Goal: Information Seeking & Learning: Learn about a topic

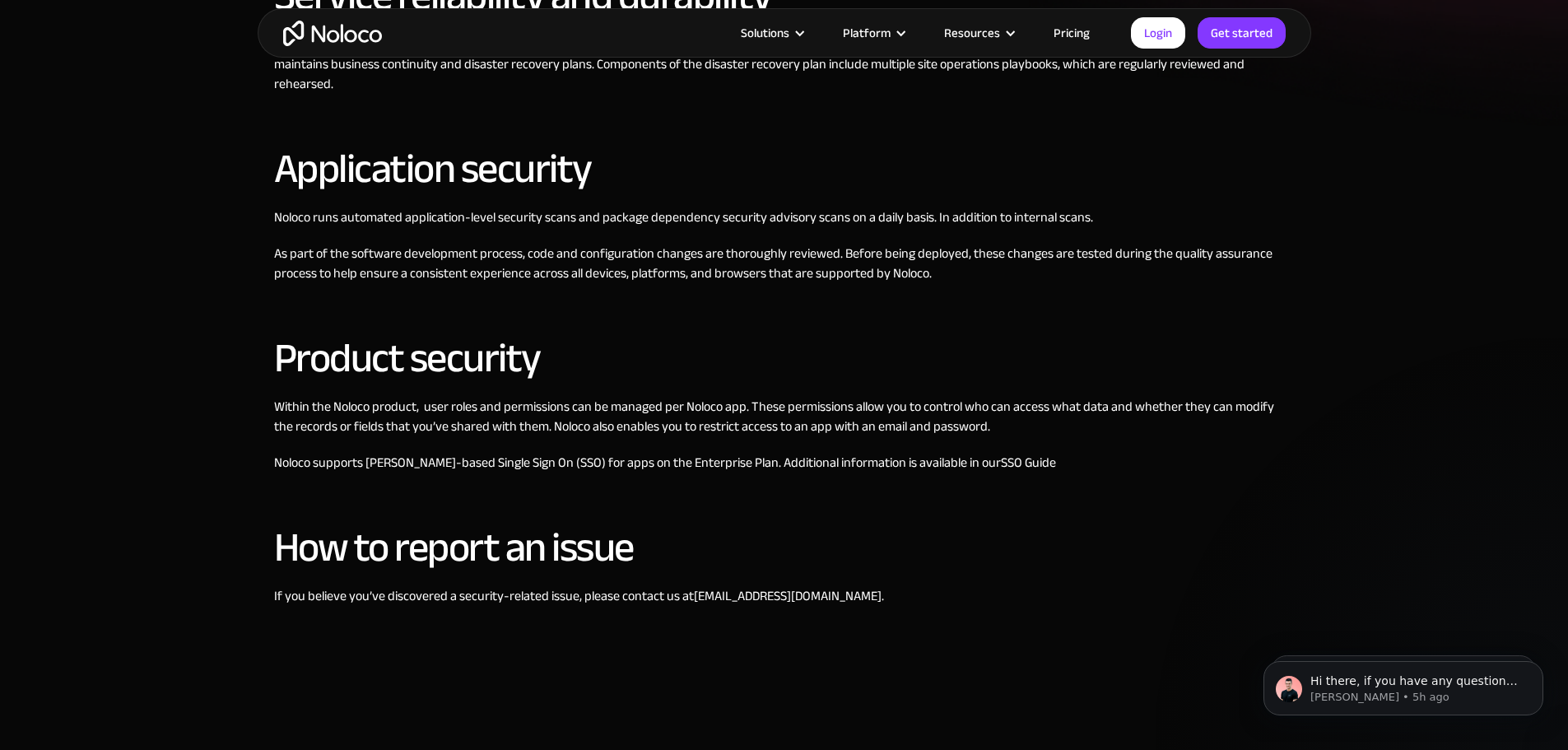
scroll to position [824, 0]
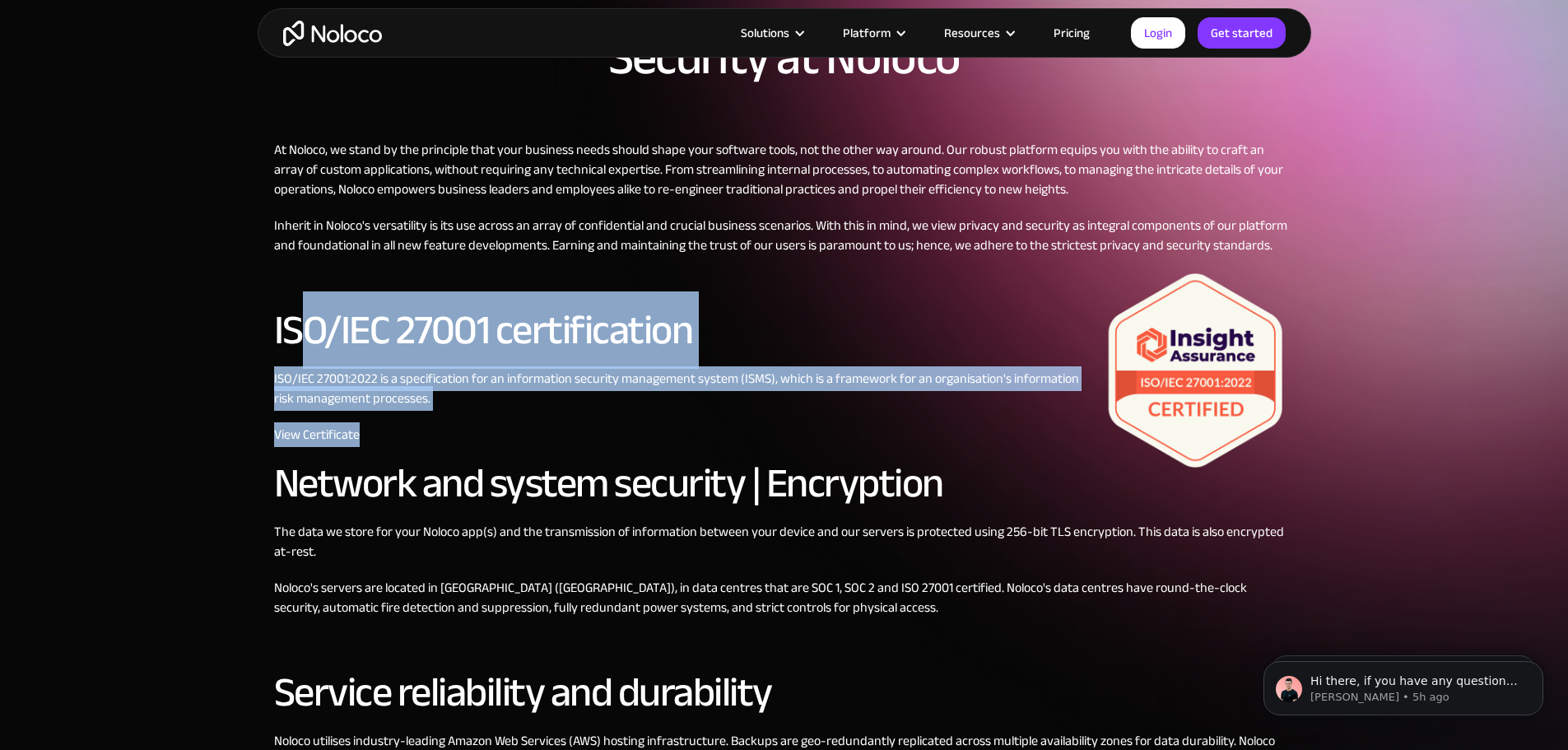
drag, startPoint x: 205, startPoint y: 369, endPoint x: 275, endPoint y: 454, distance: 110.1
click at [334, 445] on p "View Certificate" at bounding box center [784, 435] width 1021 height 20
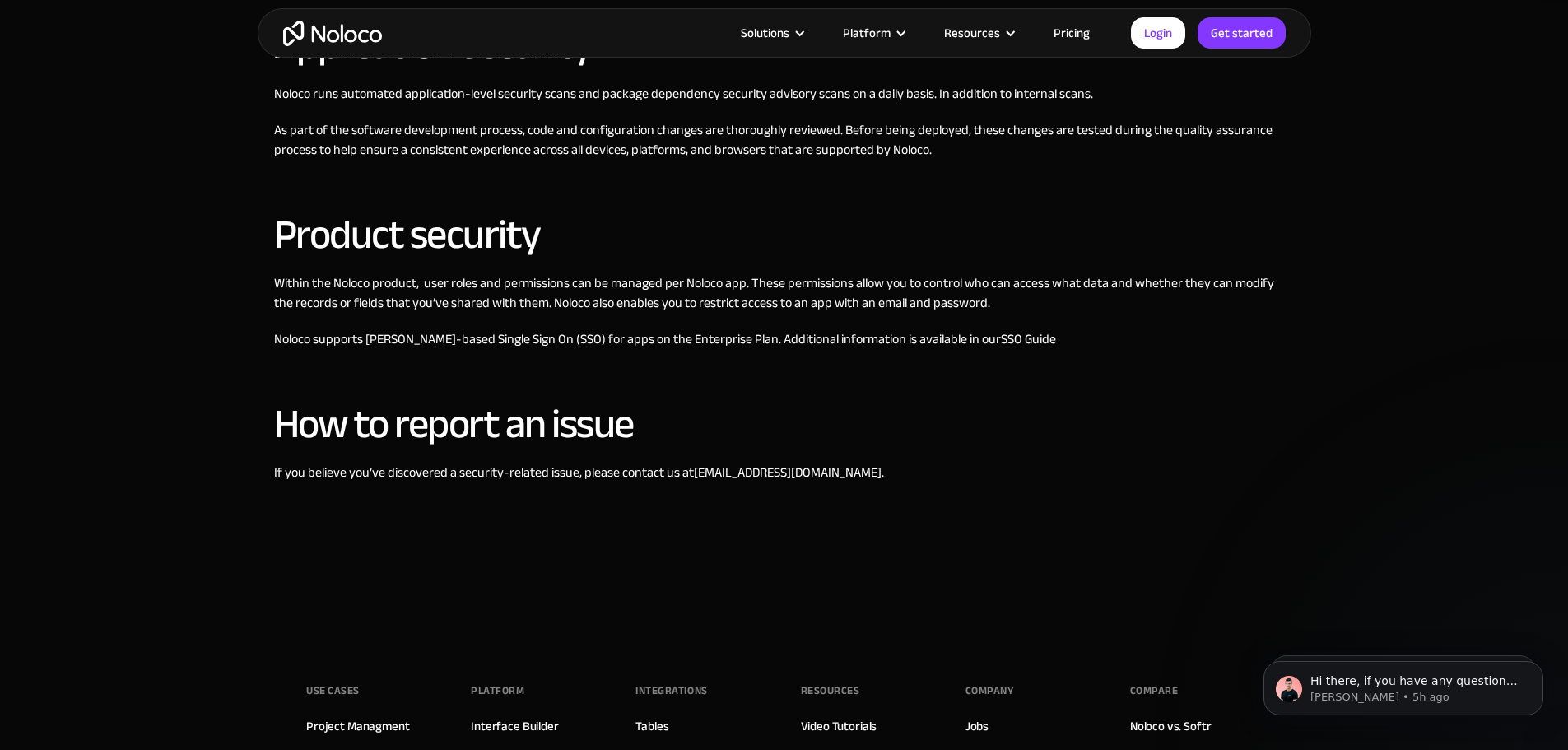
scroll to position [900, 0]
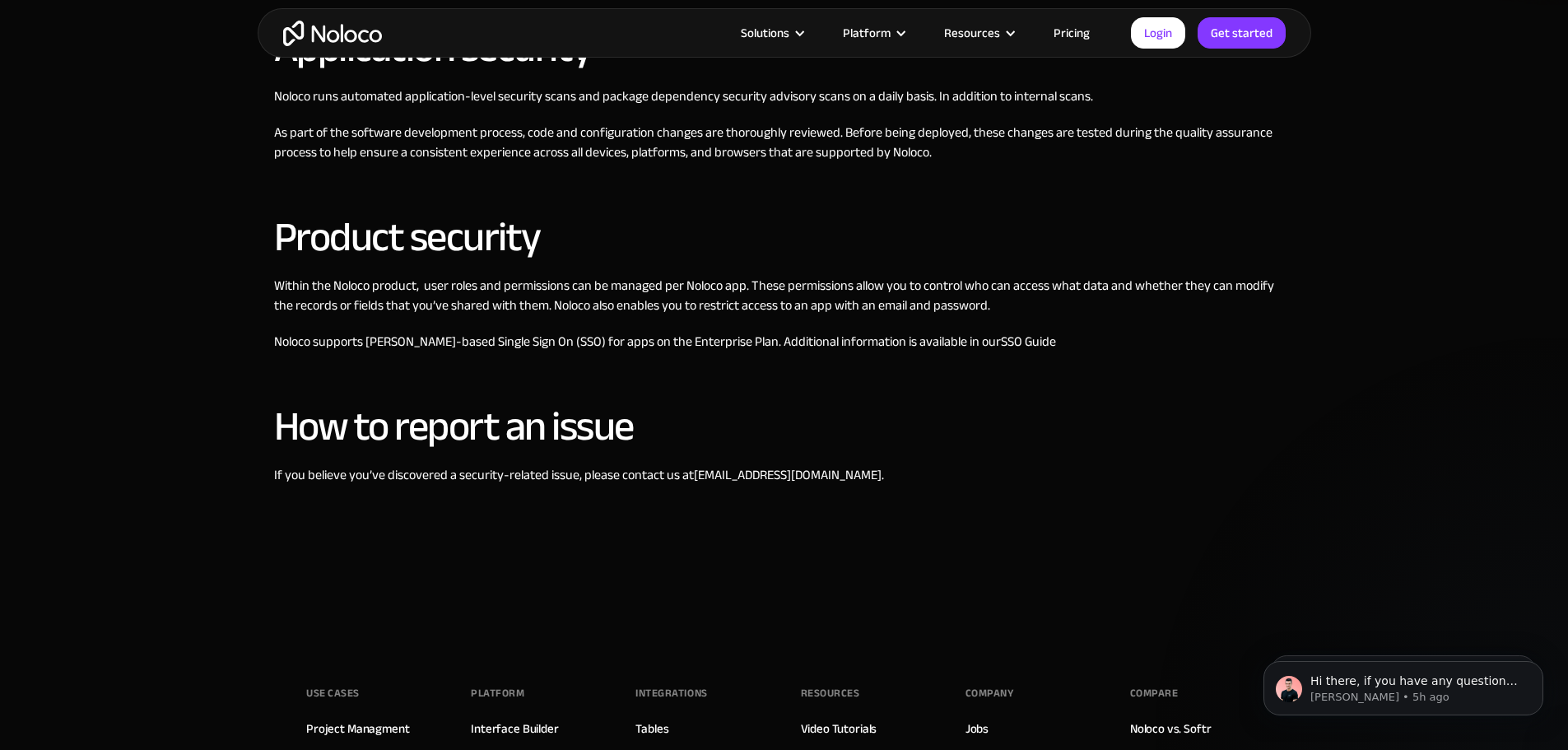
click at [508, 465] on p "If you believe you’ve discovered a security-related issue, please contact us at…" at bounding box center [784, 475] width 1021 height 20
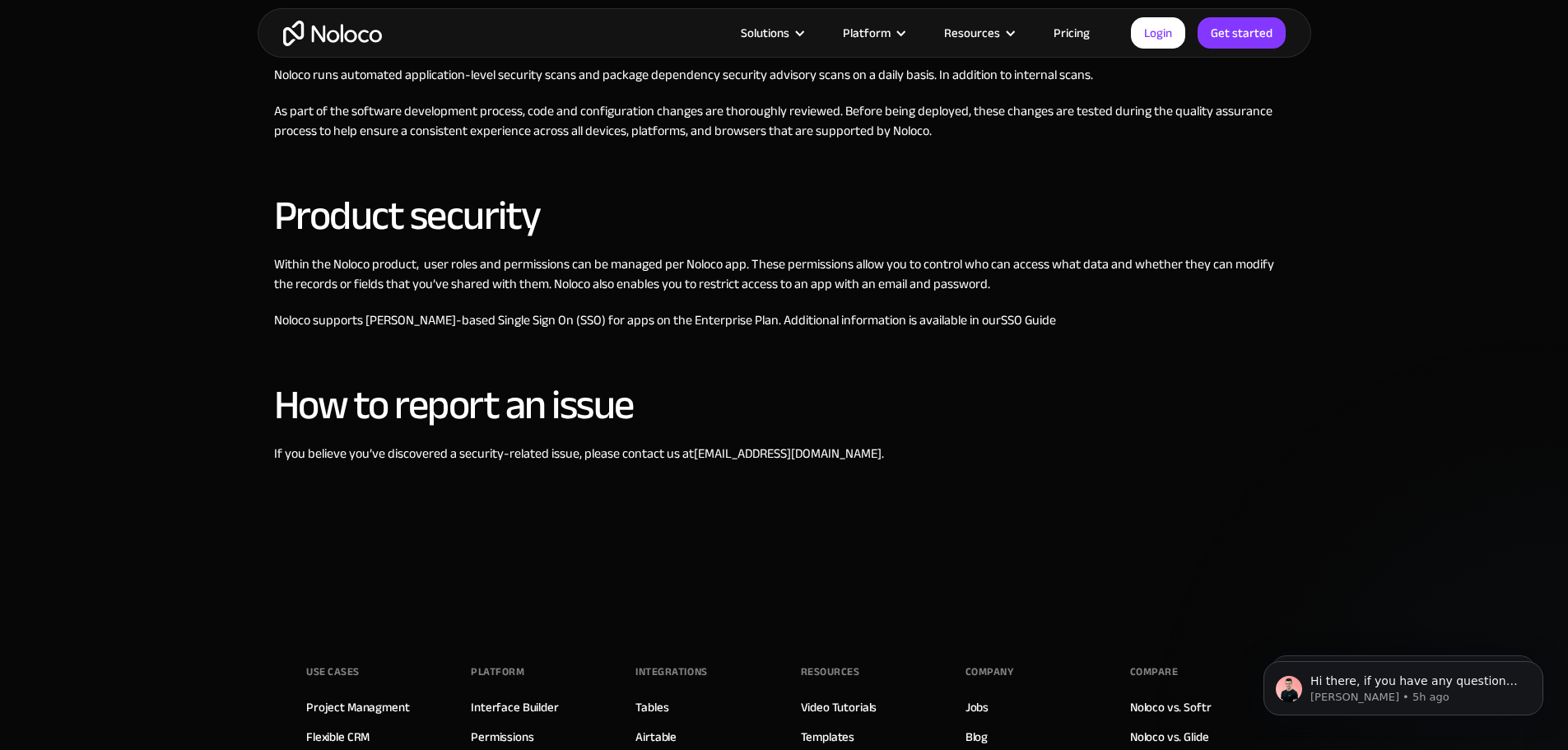
scroll to position [817, 0]
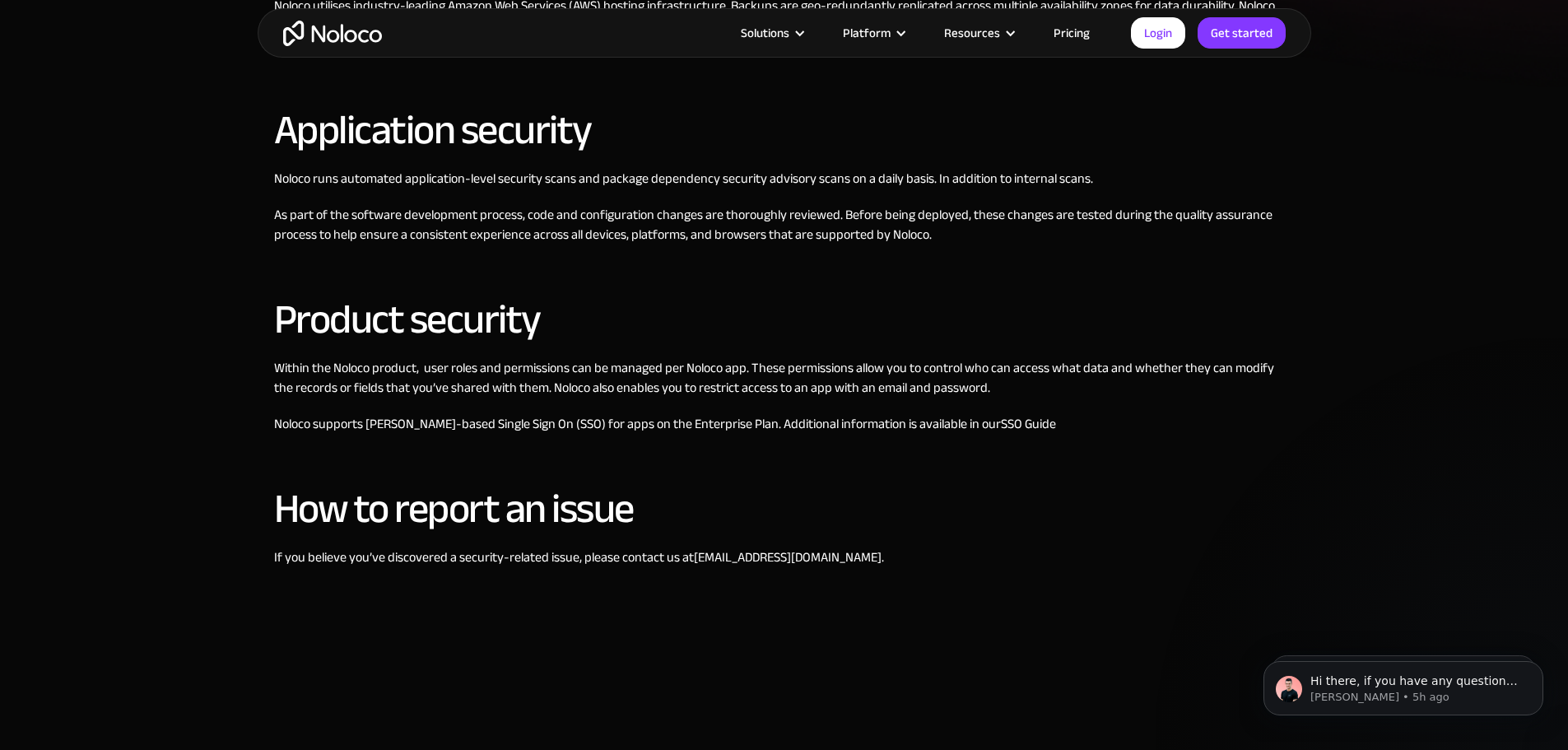
click at [437, 414] on p "Noloco supports SAML-based Single Sign On (SSO) for apps on the Enterprise Plan…" at bounding box center [784, 424] width 1021 height 20
click at [298, 358] on p "Within the Noloco product, user roles and permissions can be managed per Noloco…" at bounding box center [784, 378] width 1021 height 40
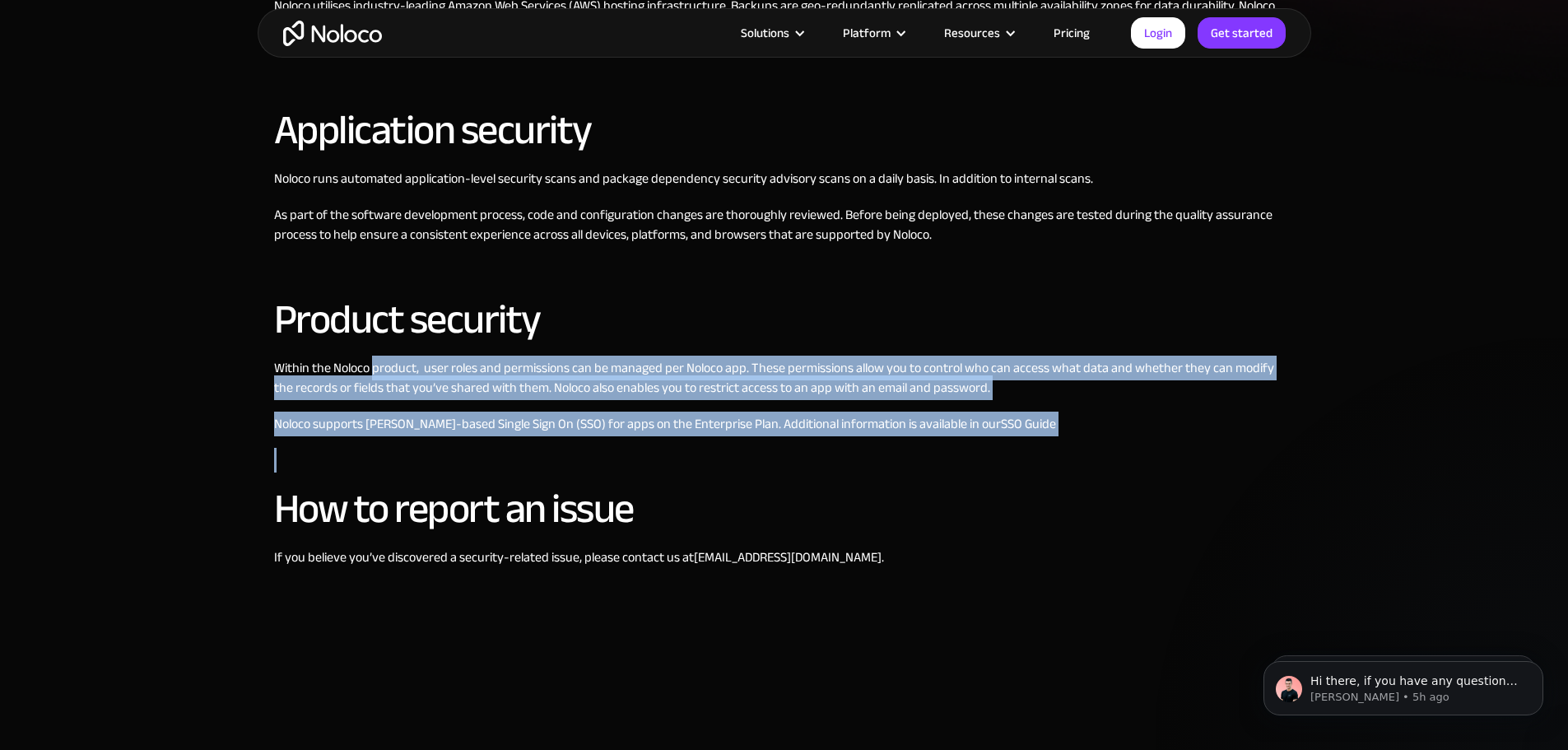
drag, startPoint x: 298, startPoint y: 351, endPoint x: 860, endPoint y: 423, distance: 566.6
click at [860, 422] on div "At Noloco, we stand by the principle that your business needs should shape your…" at bounding box center [784, 42] width 1021 height 1276
click at [1001, 411] on link "SSO Guide" at bounding box center [1029, 423] width 55 height 25
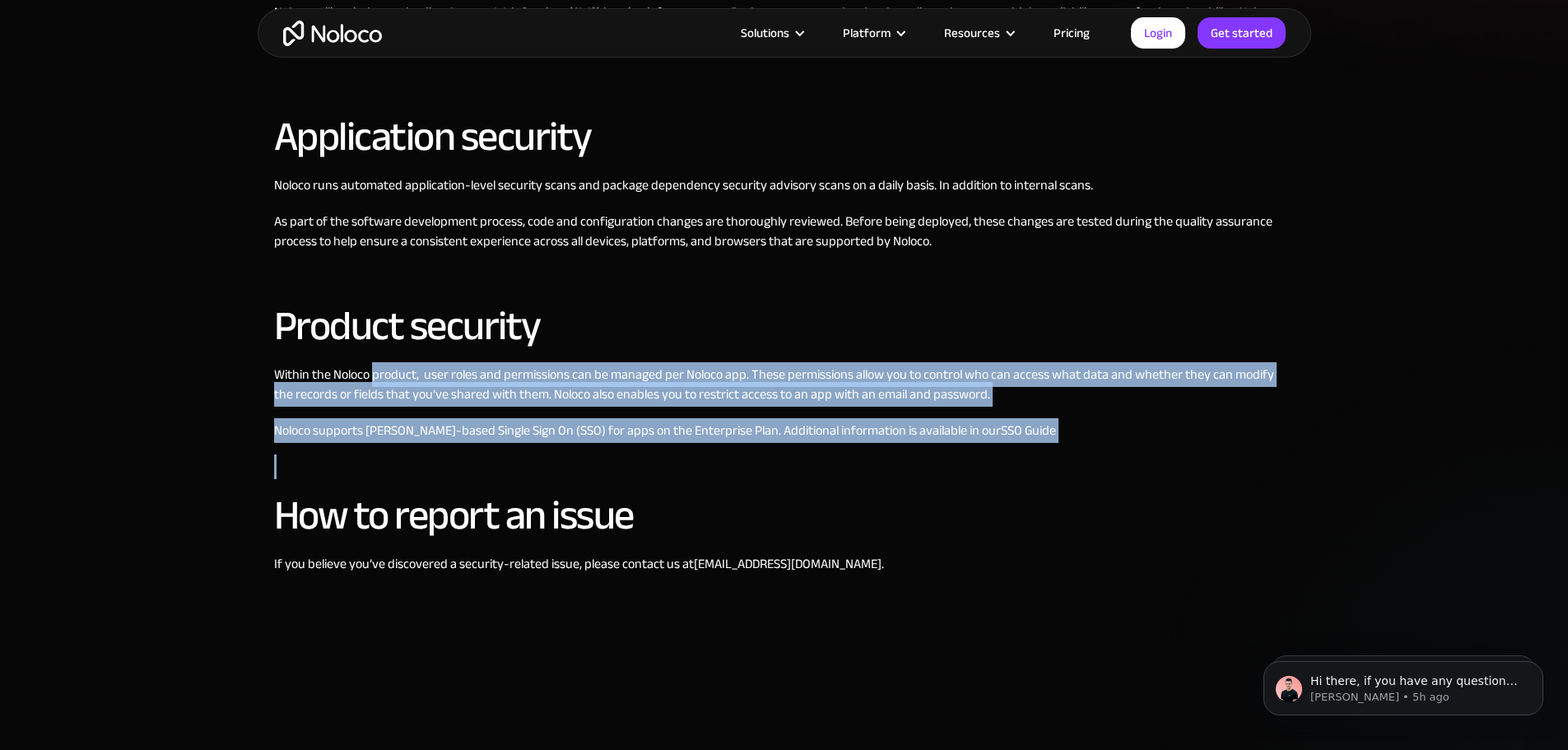
scroll to position [423, 0]
